Goal: Find specific page/section: Find specific page/section

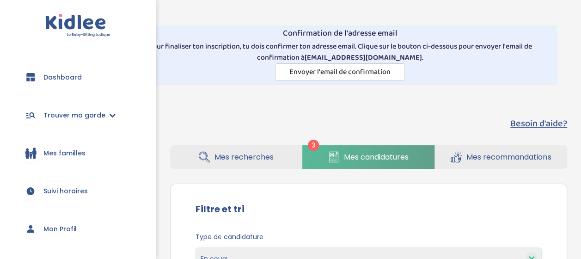
click at [331, 161] on icon at bounding box center [333, 161] width 6 height 0
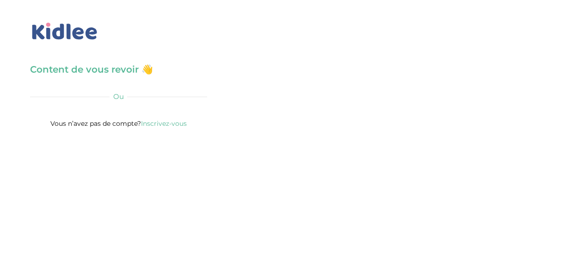
click at [95, 70] on h3 "Content de vous revoir 👋" at bounding box center [118, 69] width 177 height 13
click at [96, 78] on div "Content de vous revoir 👋 Avant de poursuivre veuillez vérifier que tous les cha…" at bounding box center [118, 96] width 177 height 67
click at [86, 92] on div "Ou" at bounding box center [118, 97] width 177 height 12
click at [145, 71] on h3 "Content de vous revoir 👋" at bounding box center [118, 69] width 177 height 13
